Goal: Task Accomplishment & Management: Use online tool/utility

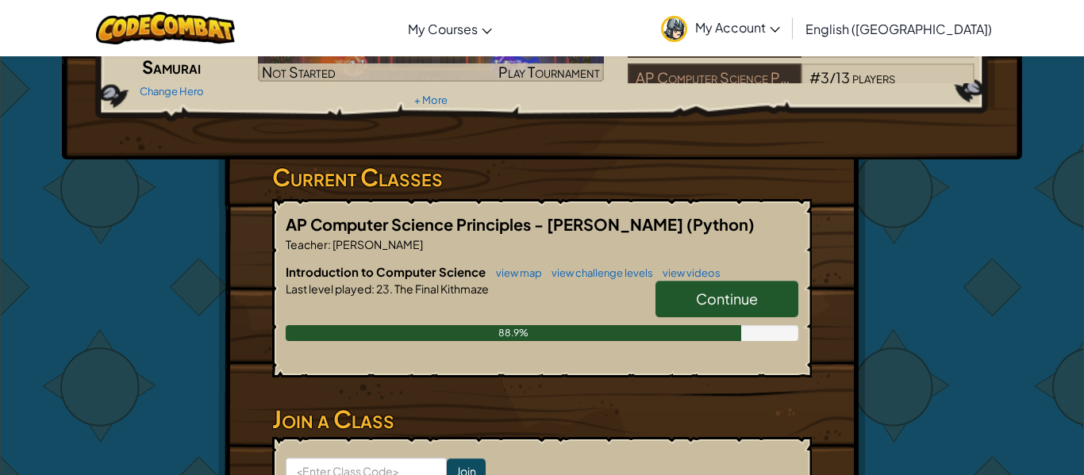
scroll to position [165, 0]
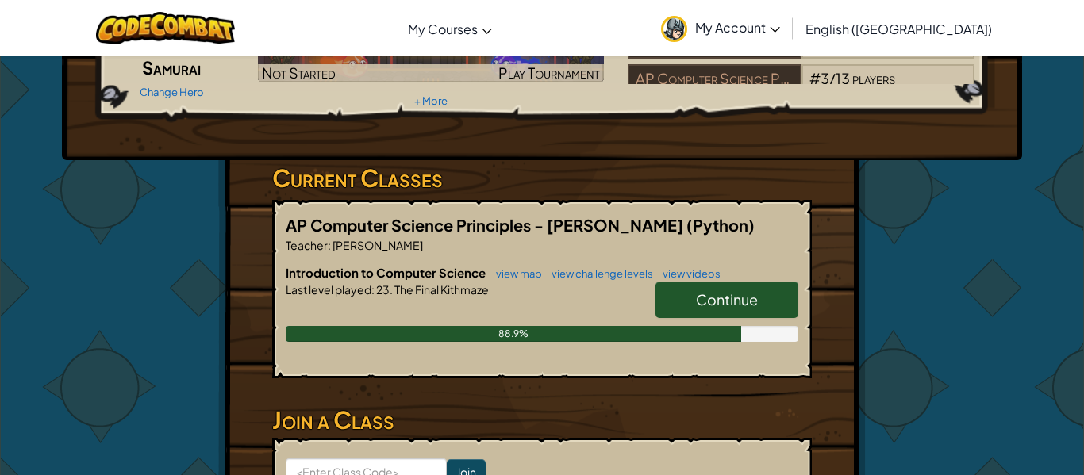
click at [693, 309] on link "Continue" at bounding box center [727, 300] width 143 height 37
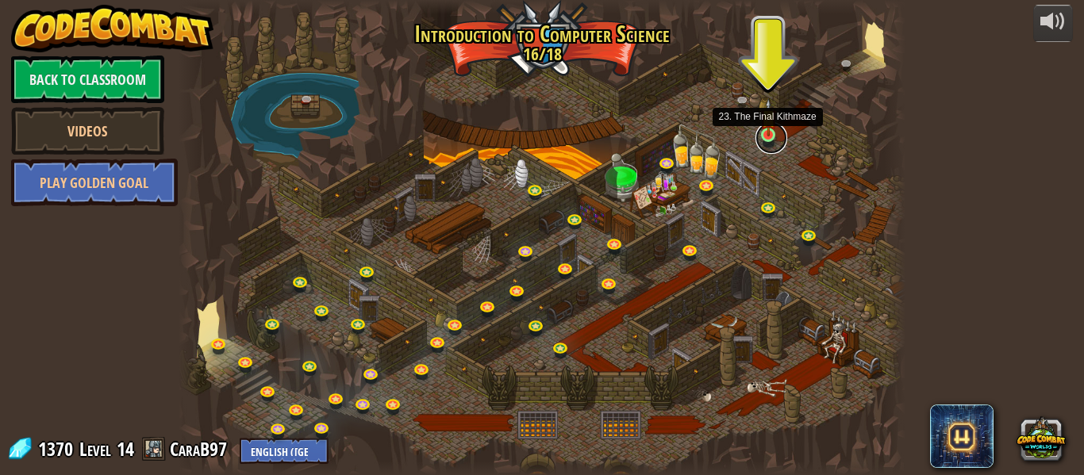
click at [768, 146] on link at bounding box center [772, 138] width 32 height 32
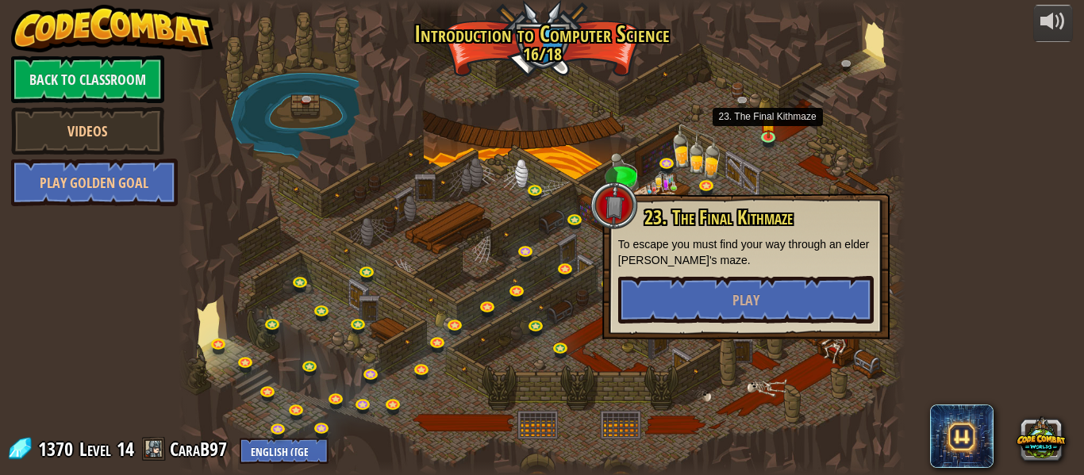
click at [730, 274] on div "23. The Final Kithmaze To escape you must find your way through an elder [PERSO…" at bounding box center [746, 265] width 256 height 117
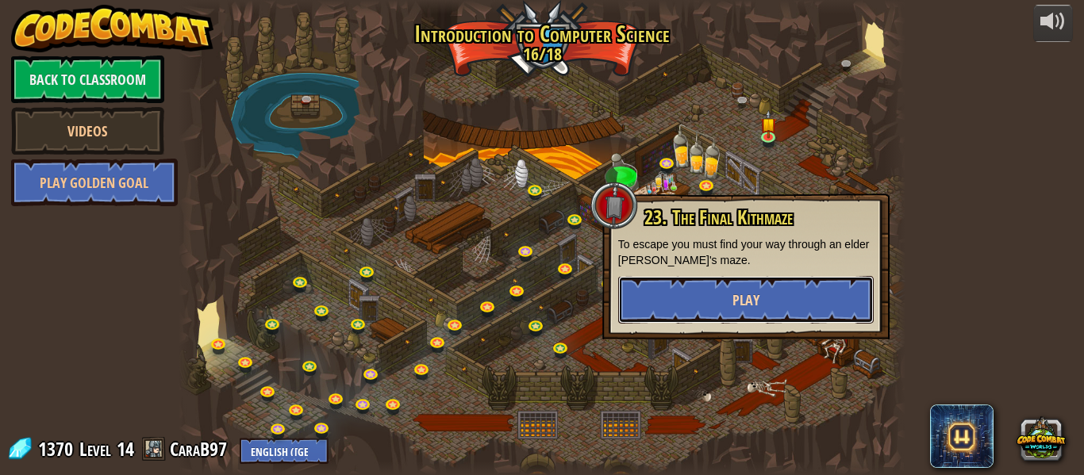
click at [733, 293] on span "Play" at bounding box center [746, 301] width 27 height 20
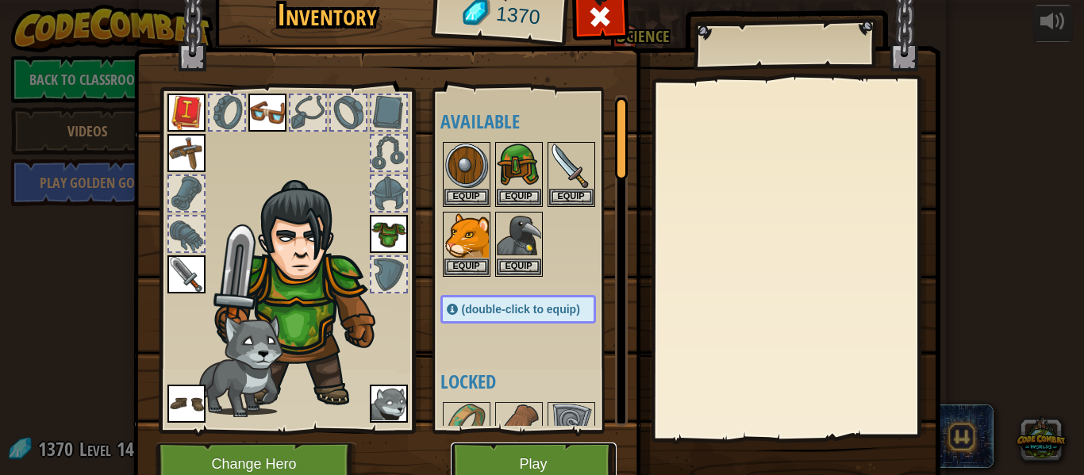
click at [533, 462] on button "Play" at bounding box center [534, 465] width 166 height 44
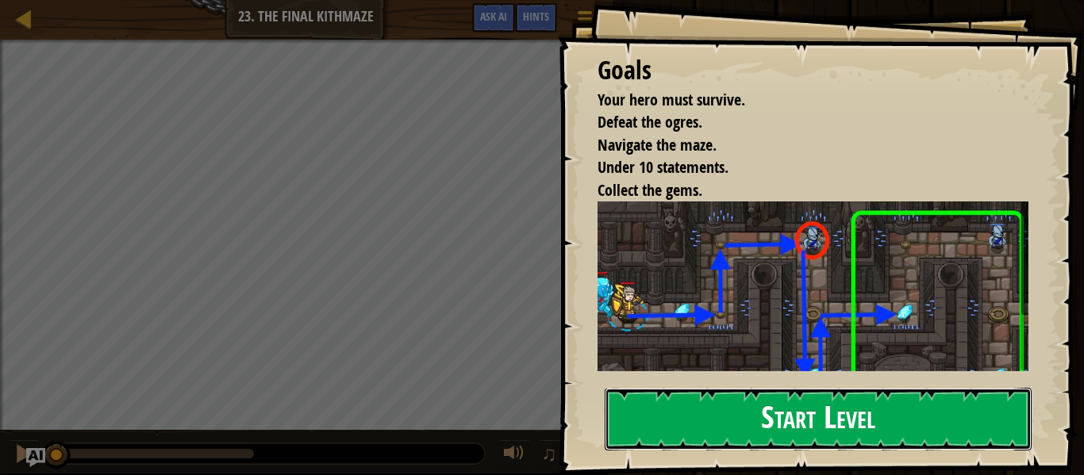
click at [756, 419] on button "Start Level" at bounding box center [818, 419] width 427 height 63
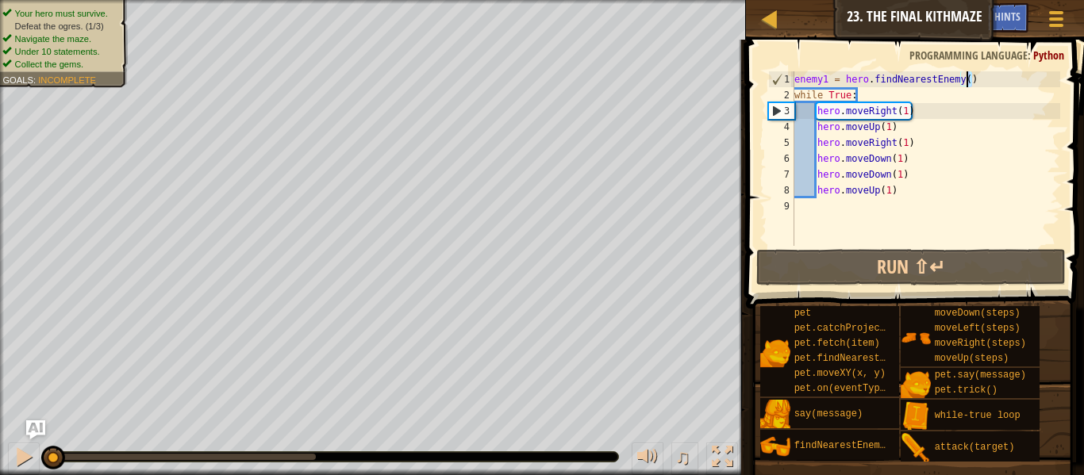
drag, startPoint x: 987, startPoint y: 76, endPoint x: 967, endPoint y: 79, distance: 20.0
click at [967, 79] on div "enemy1 = hero . findNearestEnemy ( ) while True : hero . moveRight ( 1 ) hero .…" at bounding box center [925, 174] width 269 height 206
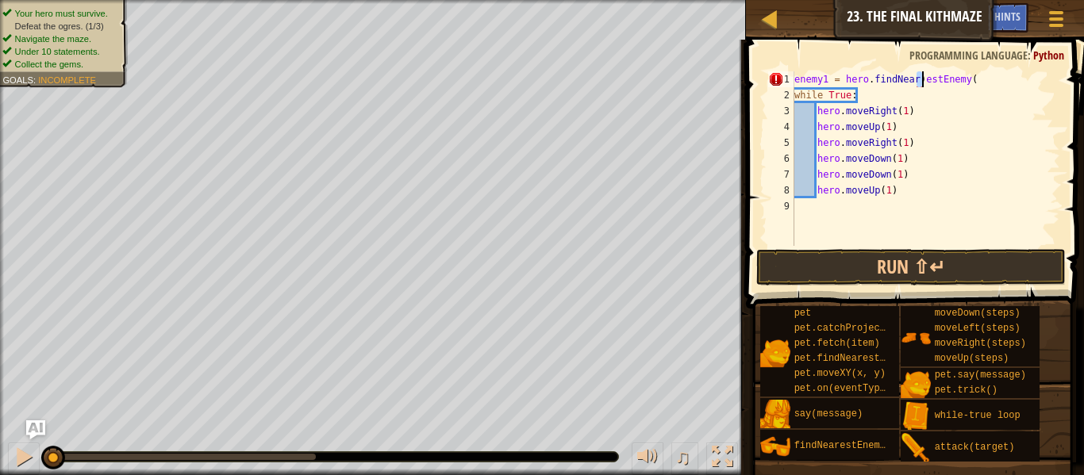
type textarea "enemy1 = hero.findNearestEnemy()"
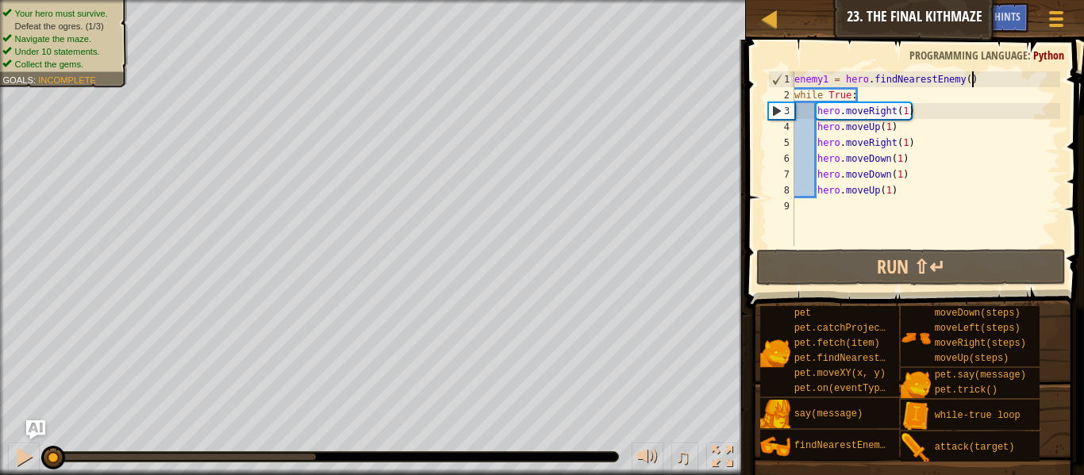
click at [980, 85] on div "enemy1 = hero . findNearestEnemy ( ) while True : hero . moveRight ( 1 ) hero .…" at bounding box center [925, 174] width 269 height 206
drag, startPoint x: 973, startPoint y: 81, endPoint x: 849, endPoint y: 57, distance: 126.1
click at [849, 57] on div "enemy1 = hero.findNearestEnemy() 1 2 3 4 5 6 7 8 9 enemy1 = hero . findNearestE…" at bounding box center [912, 206] width 343 height 316
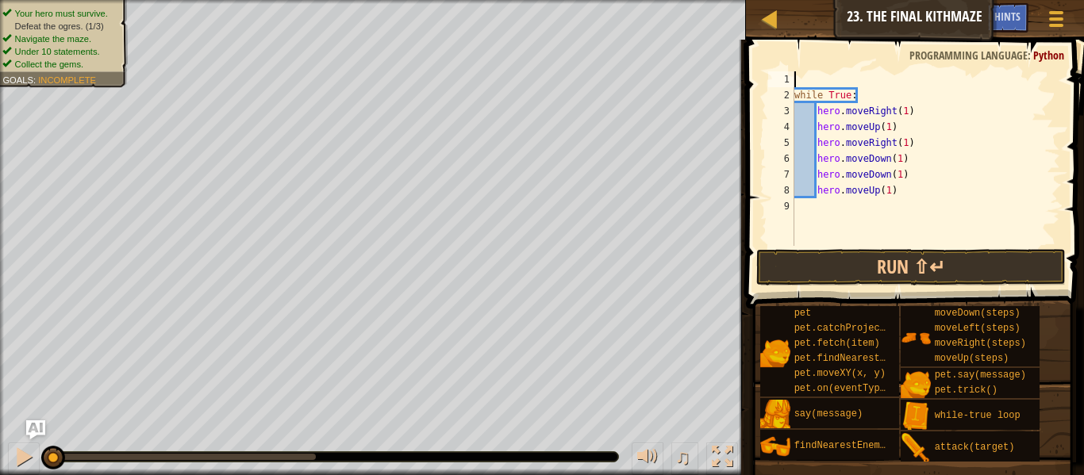
click at [915, 102] on div "while True : hero . moveRight ( 1 ) hero . moveUp ( 1 ) hero . moveRight ( 1 ) …" at bounding box center [925, 174] width 269 height 206
click at [921, 129] on div "while True : hero . moveRight ( 1 ) hero . moveUp ( 1 ) hero . moveRight ( 1 ) …" at bounding box center [925, 174] width 269 height 206
type textarea "hero.moveUp(1)"
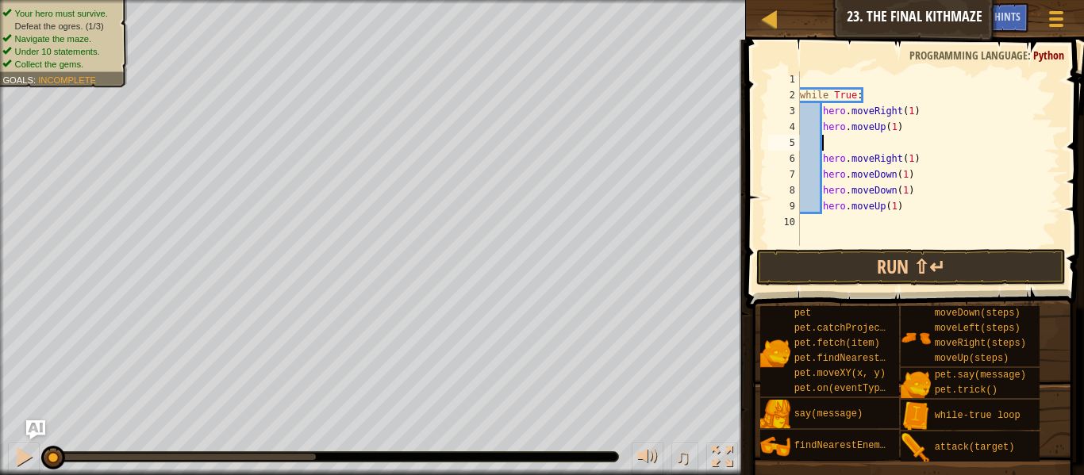
paste textarea "enemy1 = hero.findNearestEnemy()"
type textarea "enemy1 = hero.findNearestEnemy()"
type textarea "hero.attack(enemy1)"
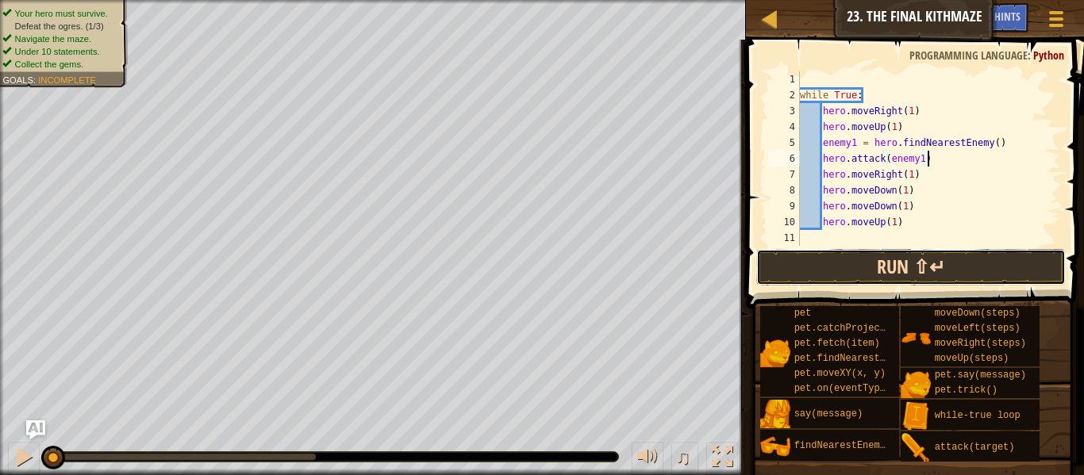
click at [949, 262] on button "Run ⇧↵" at bounding box center [911, 267] width 310 height 37
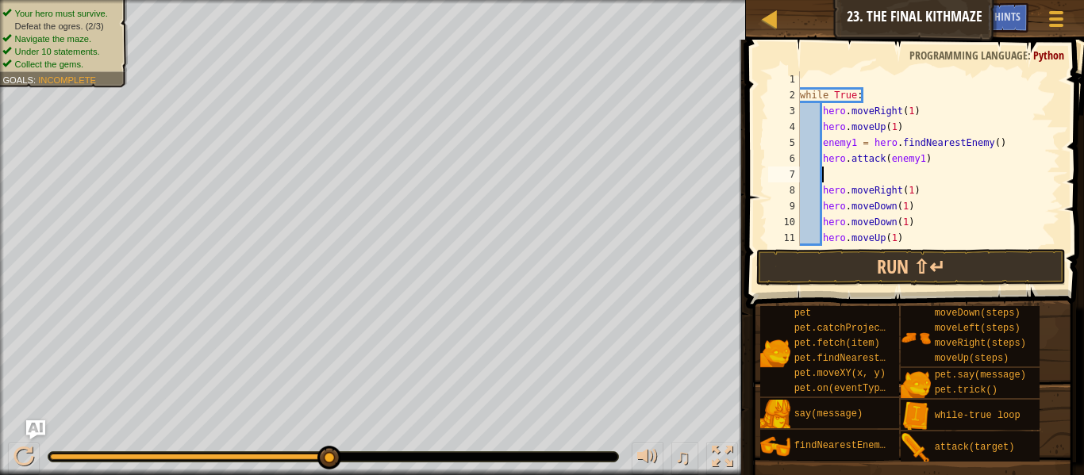
type textarea "g"
type textarea "hero.attack(enemy1)"
click at [987, 268] on button "Run ⇧↵" at bounding box center [911, 267] width 310 height 37
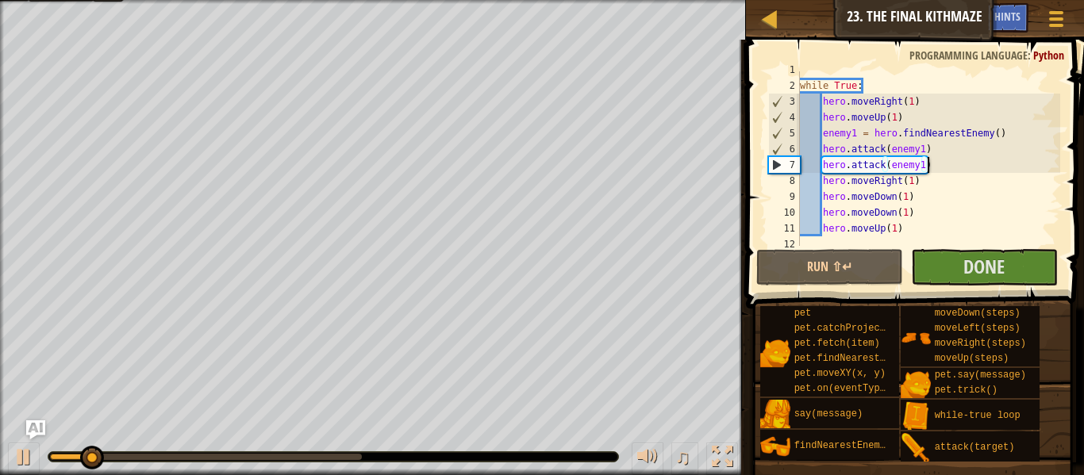
scroll to position [16, 0]
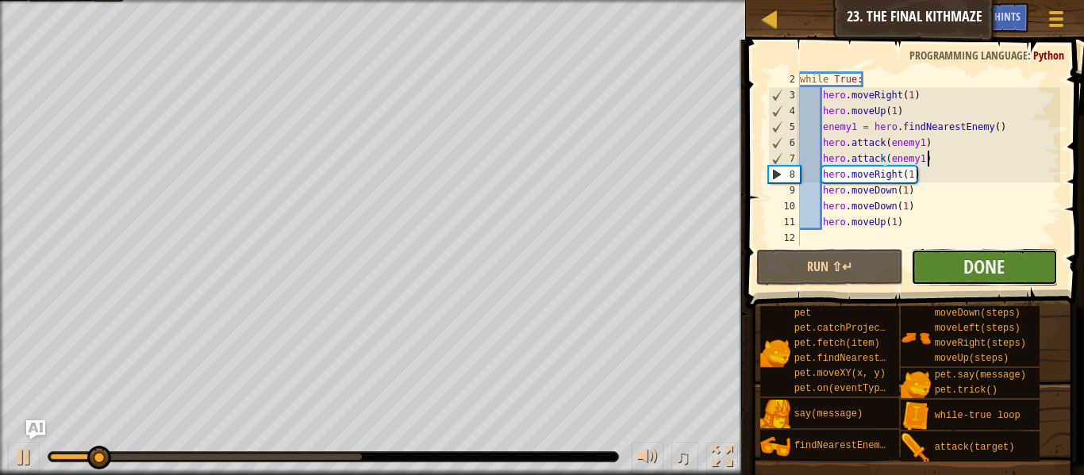
click at [960, 264] on button "Done" at bounding box center [984, 267] width 147 height 37
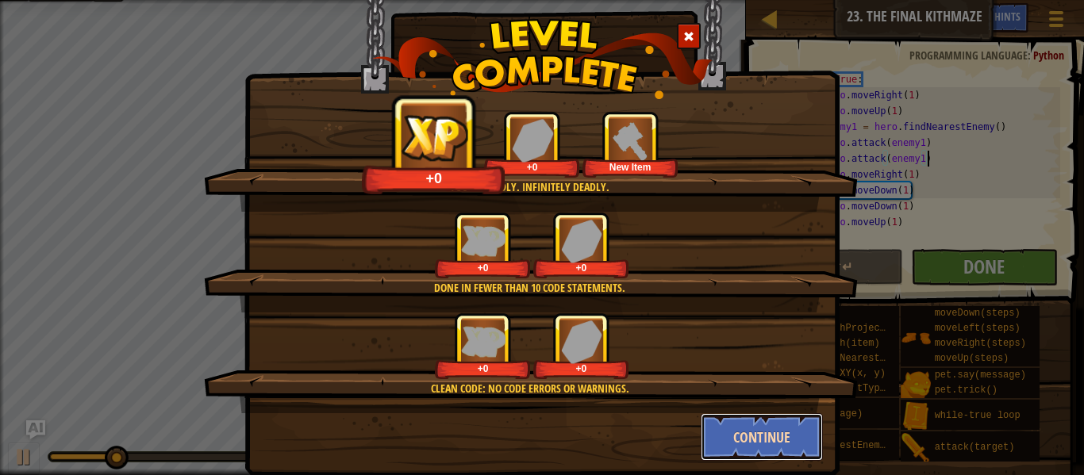
click at [729, 423] on button "Continue" at bounding box center [762, 438] width 123 height 48
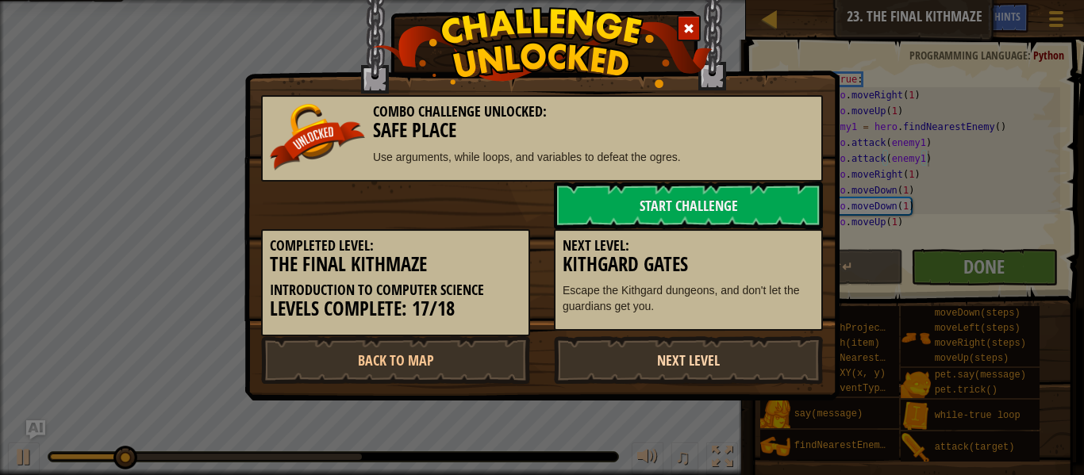
click at [589, 366] on link "Next Level" at bounding box center [688, 361] width 269 height 48
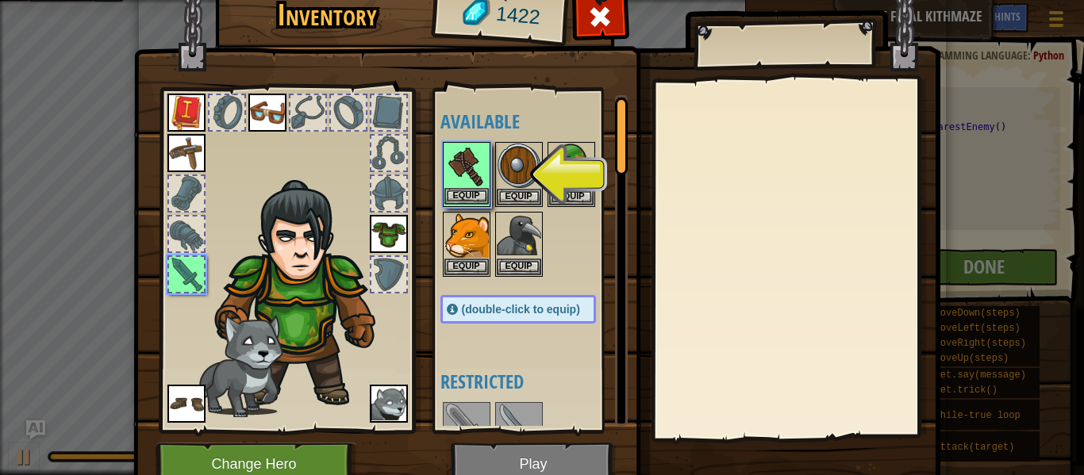
click at [485, 205] on div "Equip" at bounding box center [467, 174] width 48 height 65
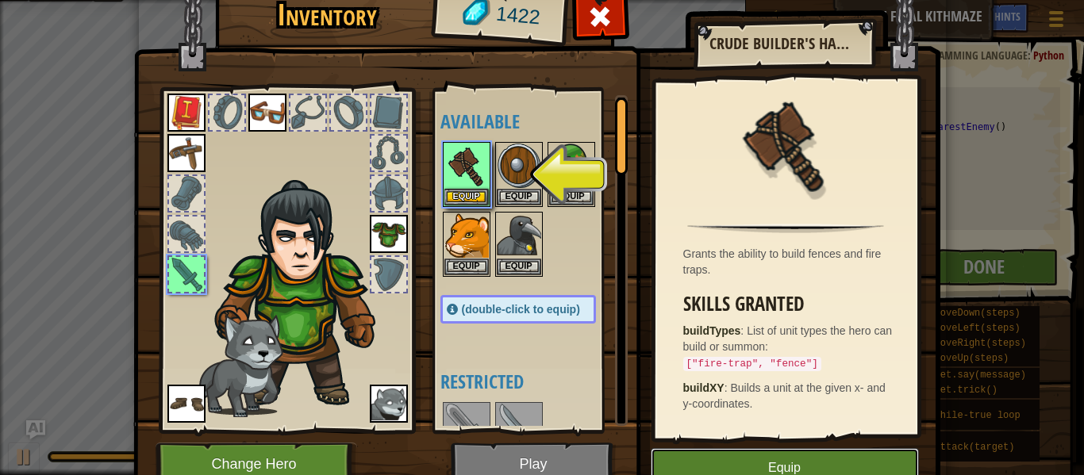
click at [784, 469] on button "Equip" at bounding box center [785, 468] width 268 height 40
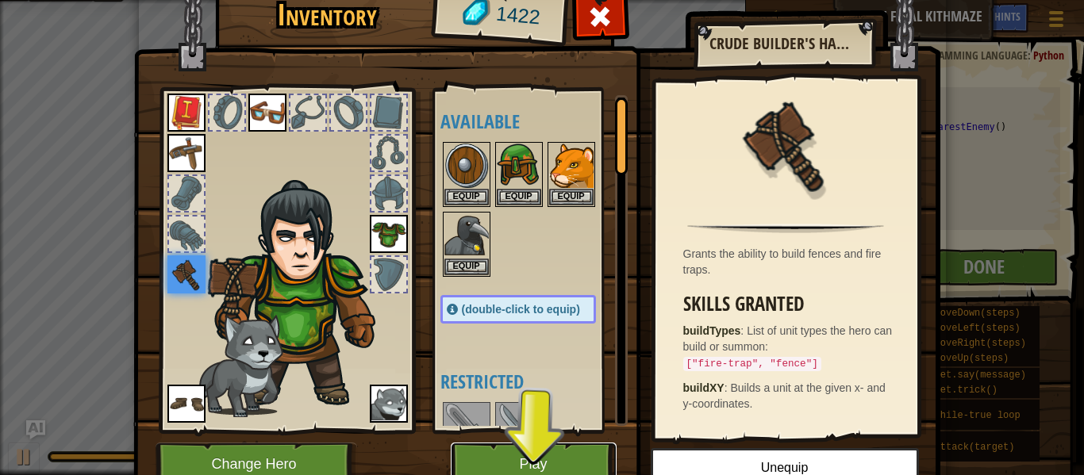
click at [489, 460] on button "Play" at bounding box center [534, 465] width 166 height 44
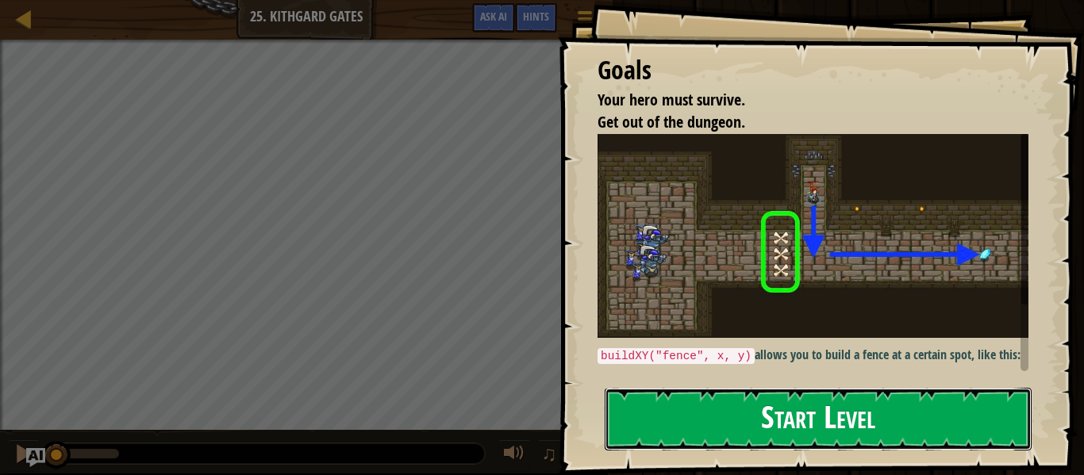
click at [723, 435] on button "Start Level" at bounding box center [818, 419] width 427 height 63
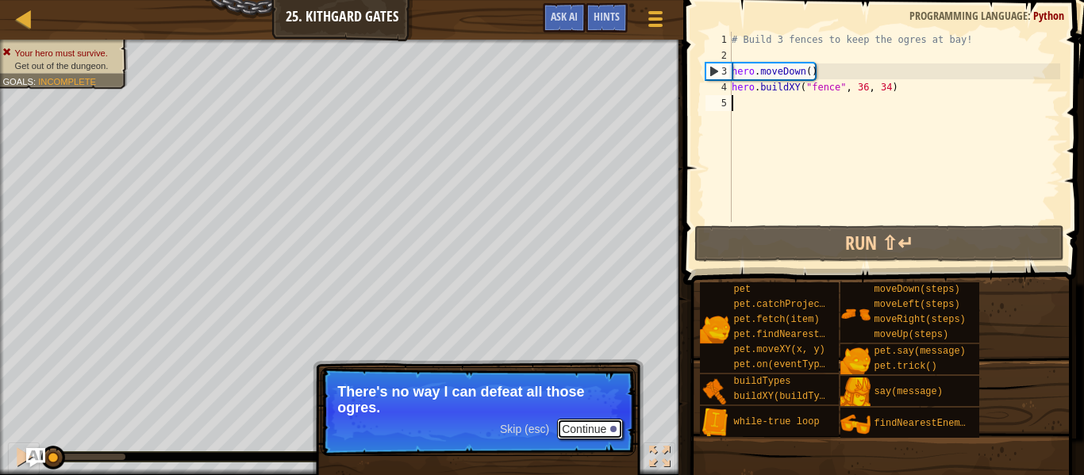
click at [594, 426] on button "Continue" at bounding box center [590, 429] width 66 height 21
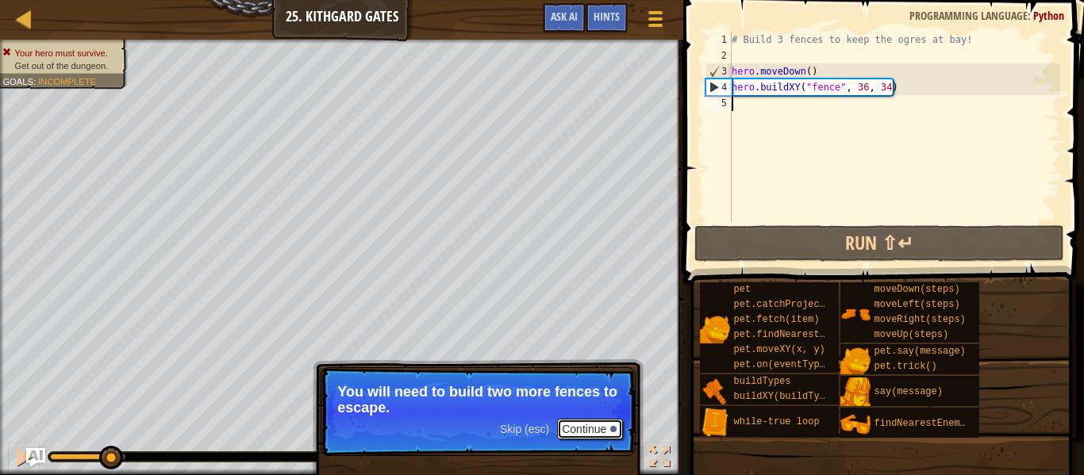
click at [594, 426] on button "Continue" at bounding box center [590, 429] width 66 height 21
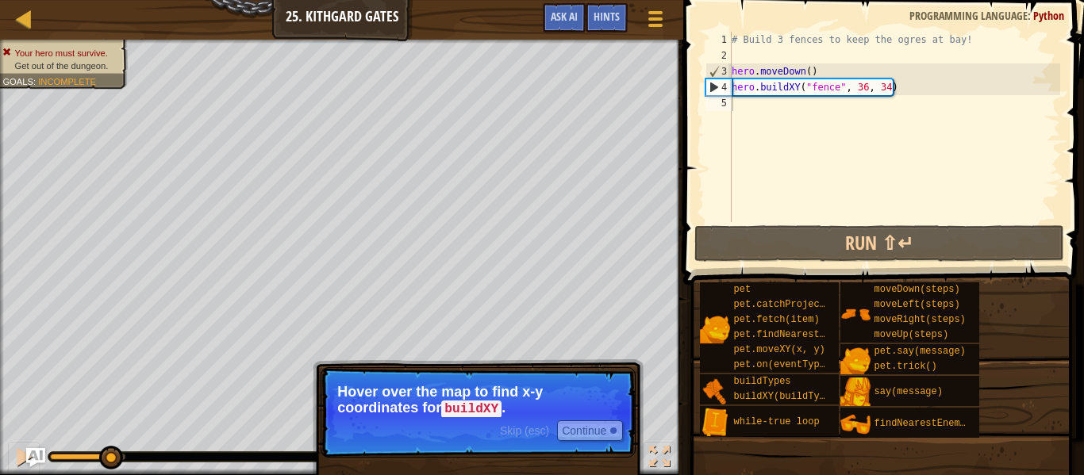
click at [556, 421] on div "Skip (esc) Continue" at bounding box center [561, 431] width 123 height 21
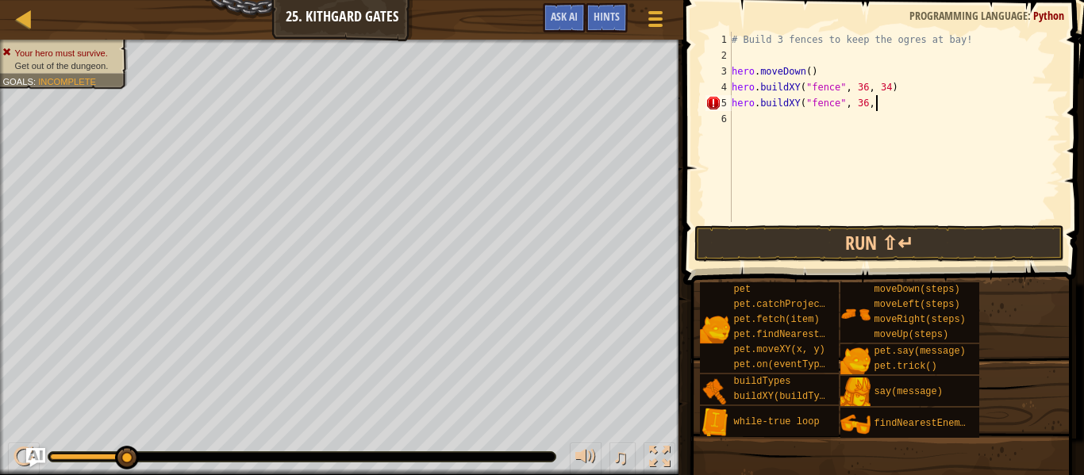
scroll to position [7, 19]
type textarea "hero.buildXY("fence", 36, 31)"
type textarea "hero.buildXY("fence", 36, 27)"
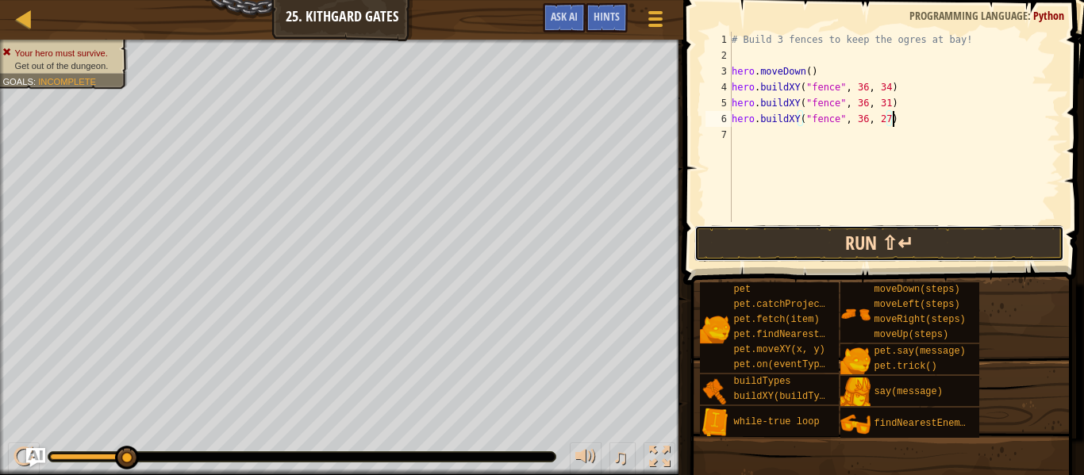
click at [883, 230] on button "Run ⇧↵" at bounding box center [880, 243] width 370 height 37
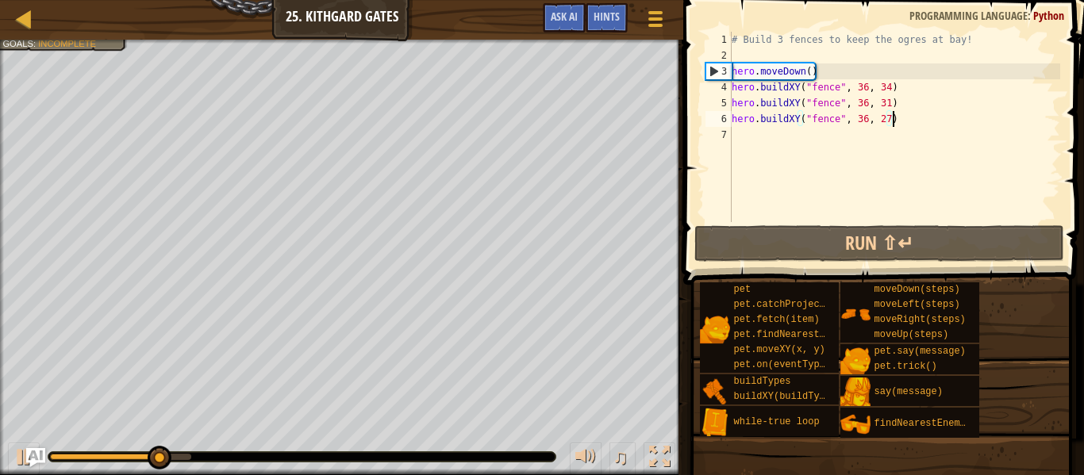
click at [794, 137] on div "# Build 3 fences to keep the ogres at bay! hero . moveDown ( ) hero . buildXY (…" at bounding box center [895, 143] width 332 height 222
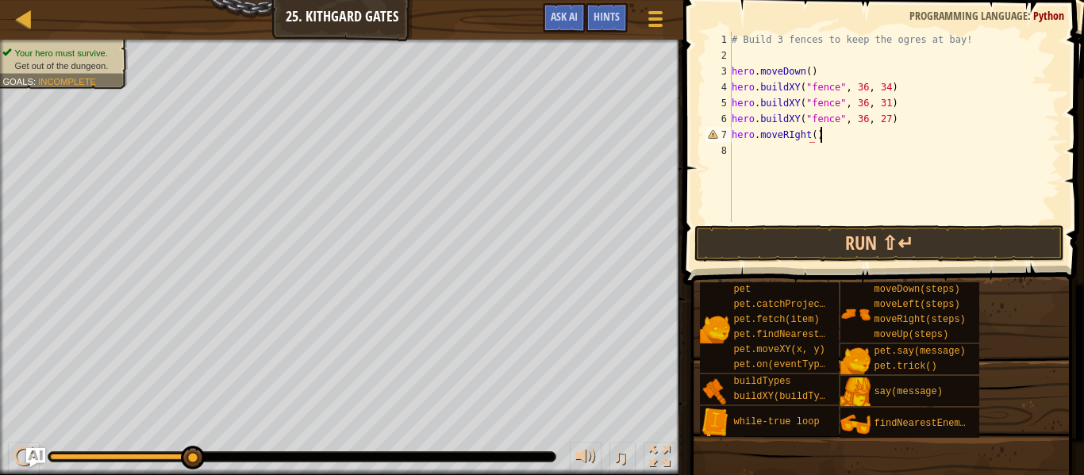
scroll to position [7, 12]
click at [793, 133] on div "# Build 3 fences to keep the ogres at bay! hero . moveDown ( ) hero . buildXY (…" at bounding box center [895, 143] width 332 height 222
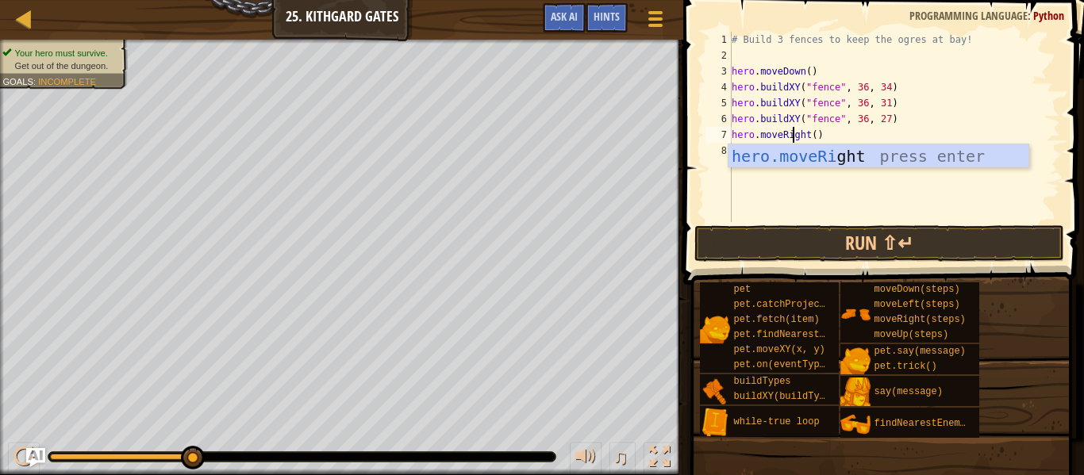
scroll to position [7, 10]
click at [810, 255] on button "Run ⇧↵" at bounding box center [880, 243] width 370 height 37
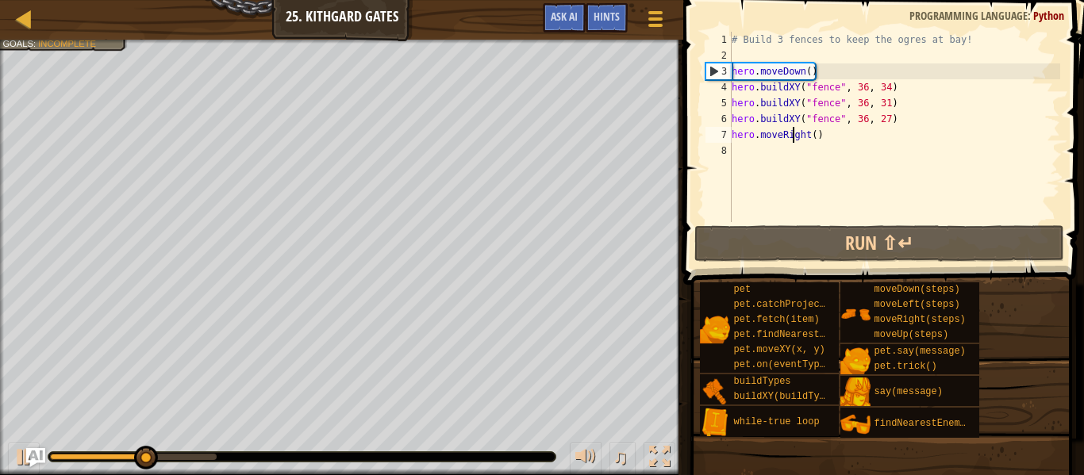
click at [816, 129] on div "# Build 3 fences to keep the ogres at bay! hero . moveDown ( ) hero . buildXY (…" at bounding box center [895, 143] width 332 height 222
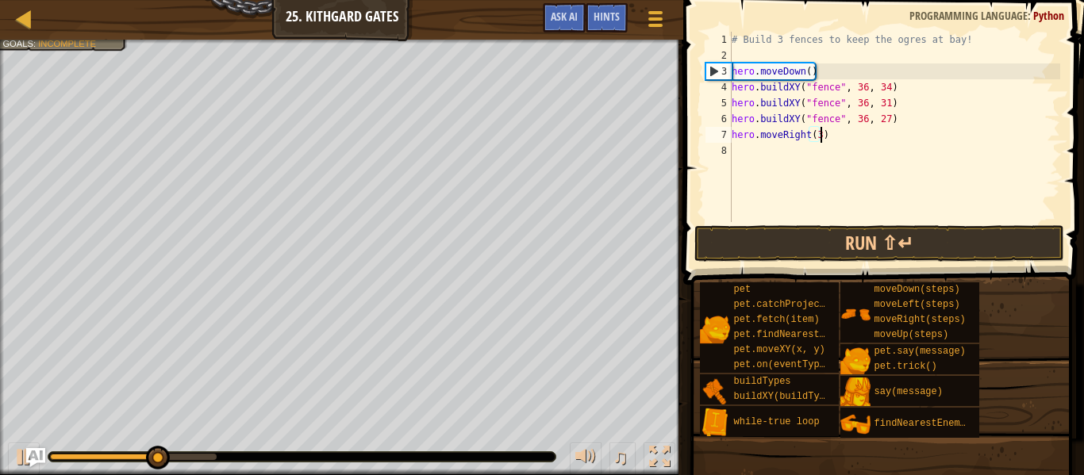
scroll to position [7, 13]
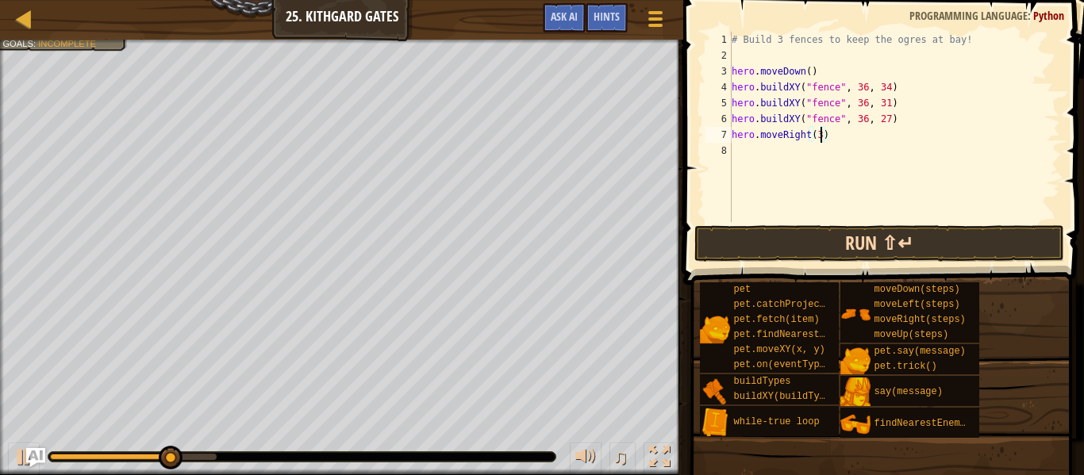
type textarea "hero.moveRight(3)"
click at [848, 245] on button "Run ⇧↵" at bounding box center [880, 243] width 370 height 37
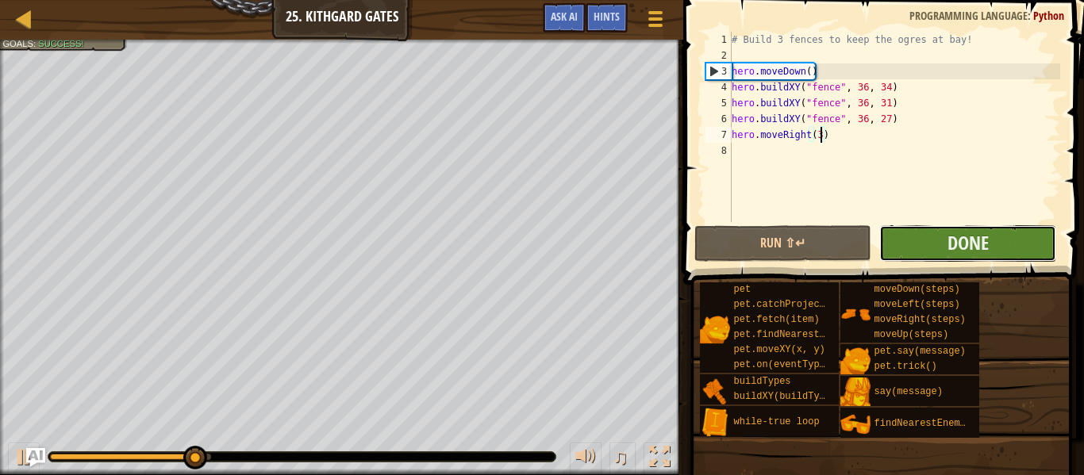
click at [907, 238] on button "Done" at bounding box center [967, 243] width 177 height 37
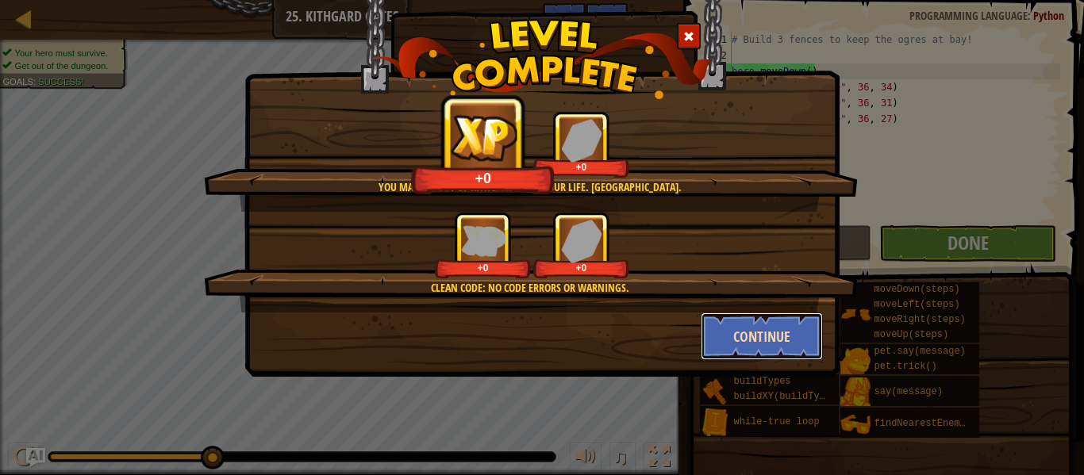
click at [723, 339] on button "Continue" at bounding box center [762, 337] width 123 height 48
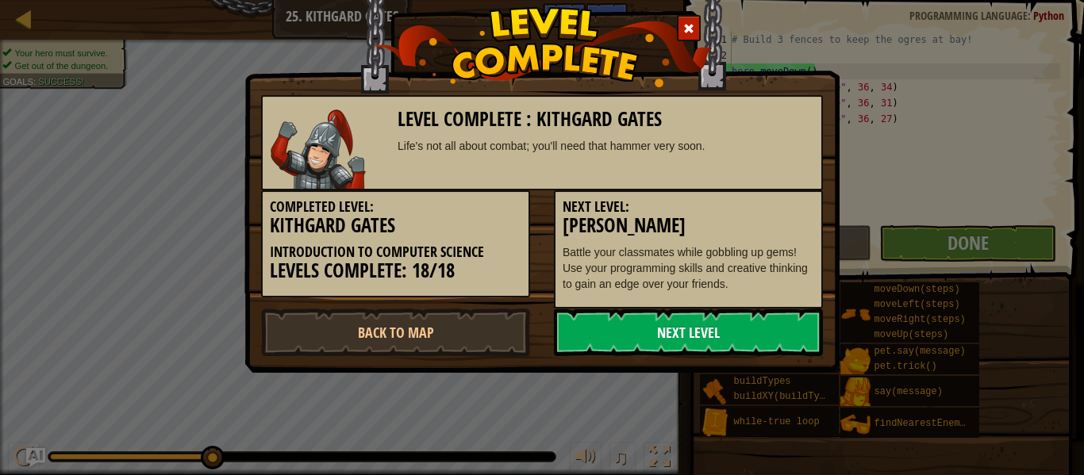
click at [680, 330] on link "Next Level" at bounding box center [688, 333] width 269 height 48
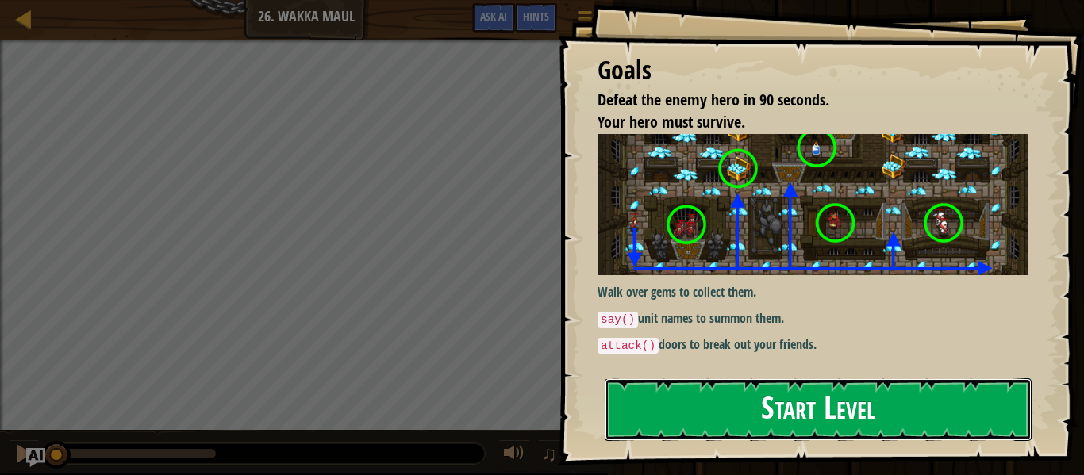
click at [735, 421] on button "Start Level" at bounding box center [818, 410] width 427 height 63
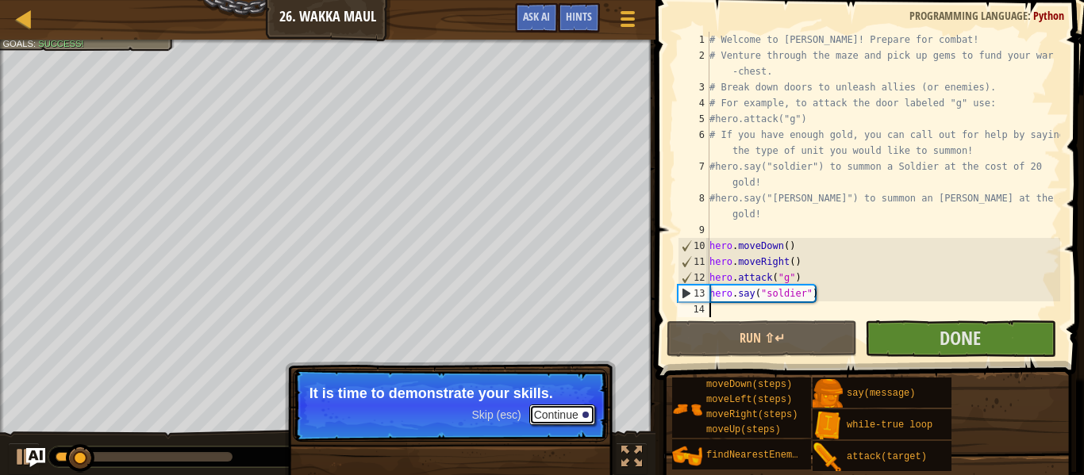
click at [548, 407] on button "Continue" at bounding box center [562, 415] width 66 height 21
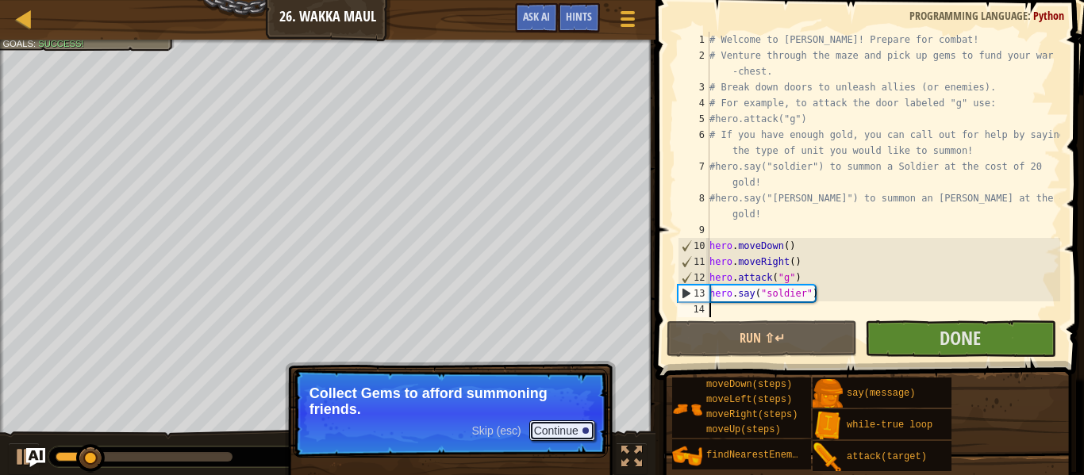
click at [556, 437] on button "Continue" at bounding box center [562, 431] width 66 height 21
click at [552, 439] on button "Continue" at bounding box center [562, 431] width 66 height 21
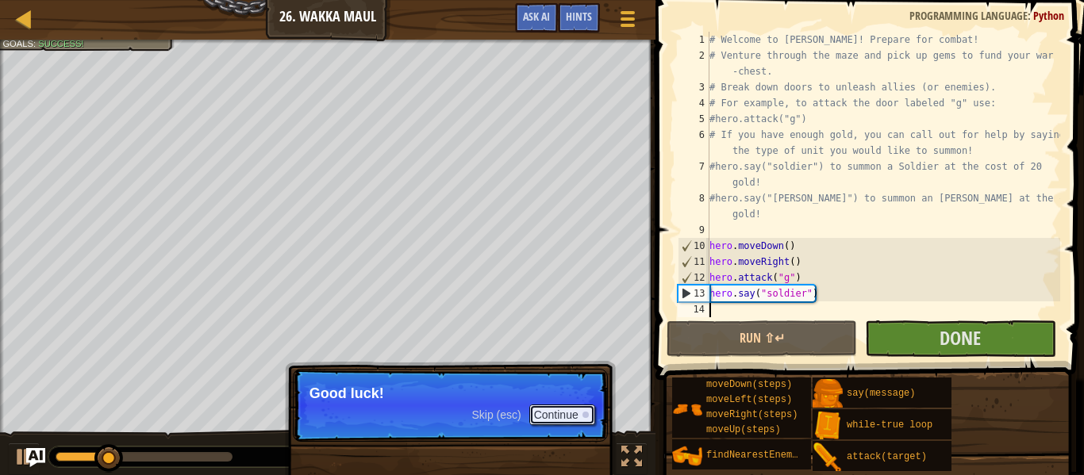
click at [544, 418] on button "Continue" at bounding box center [562, 415] width 66 height 21
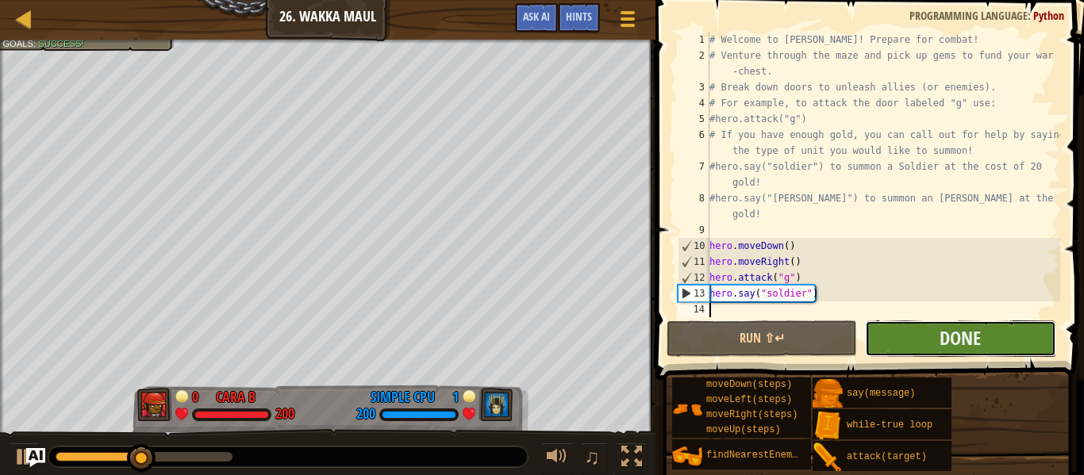
click at [901, 341] on button "Done" at bounding box center [960, 339] width 190 height 37
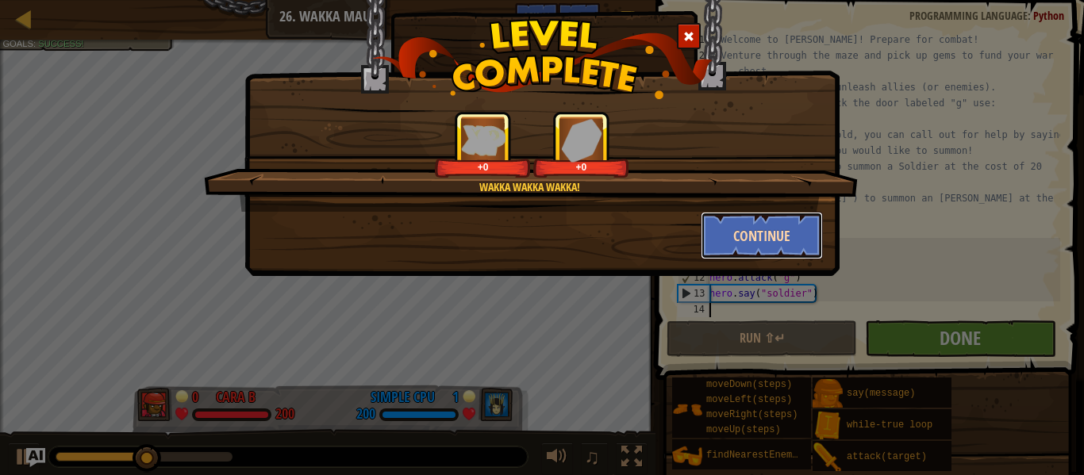
click at [774, 233] on button "Continue" at bounding box center [762, 236] width 123 height 48
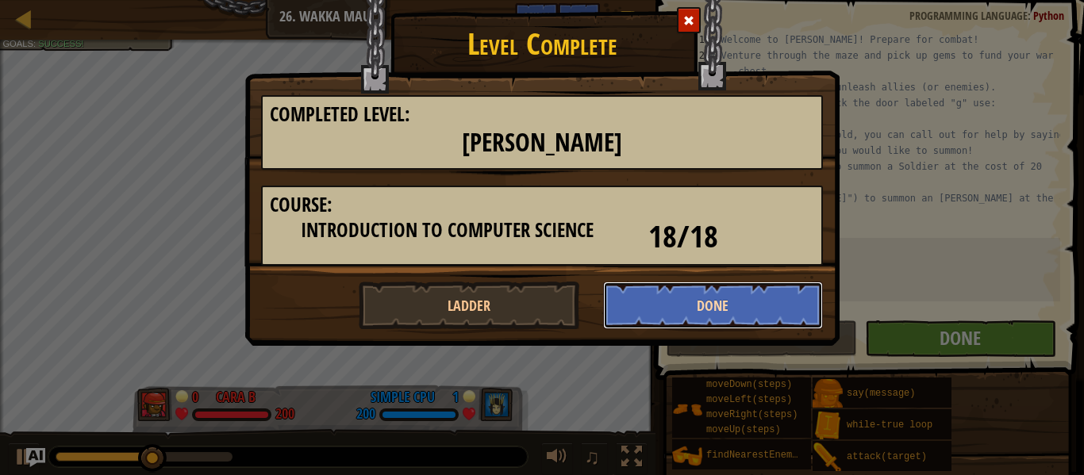
click at [709, 294] on button "Done" at bounding box center [713, 306] width 221 height 48
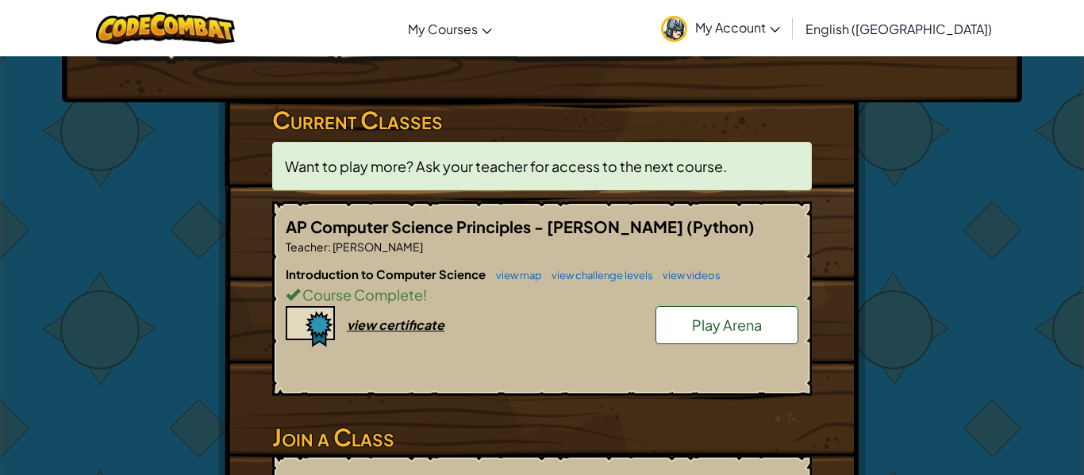
scroll to position [224, 0]
